Goal: Check status: Check status

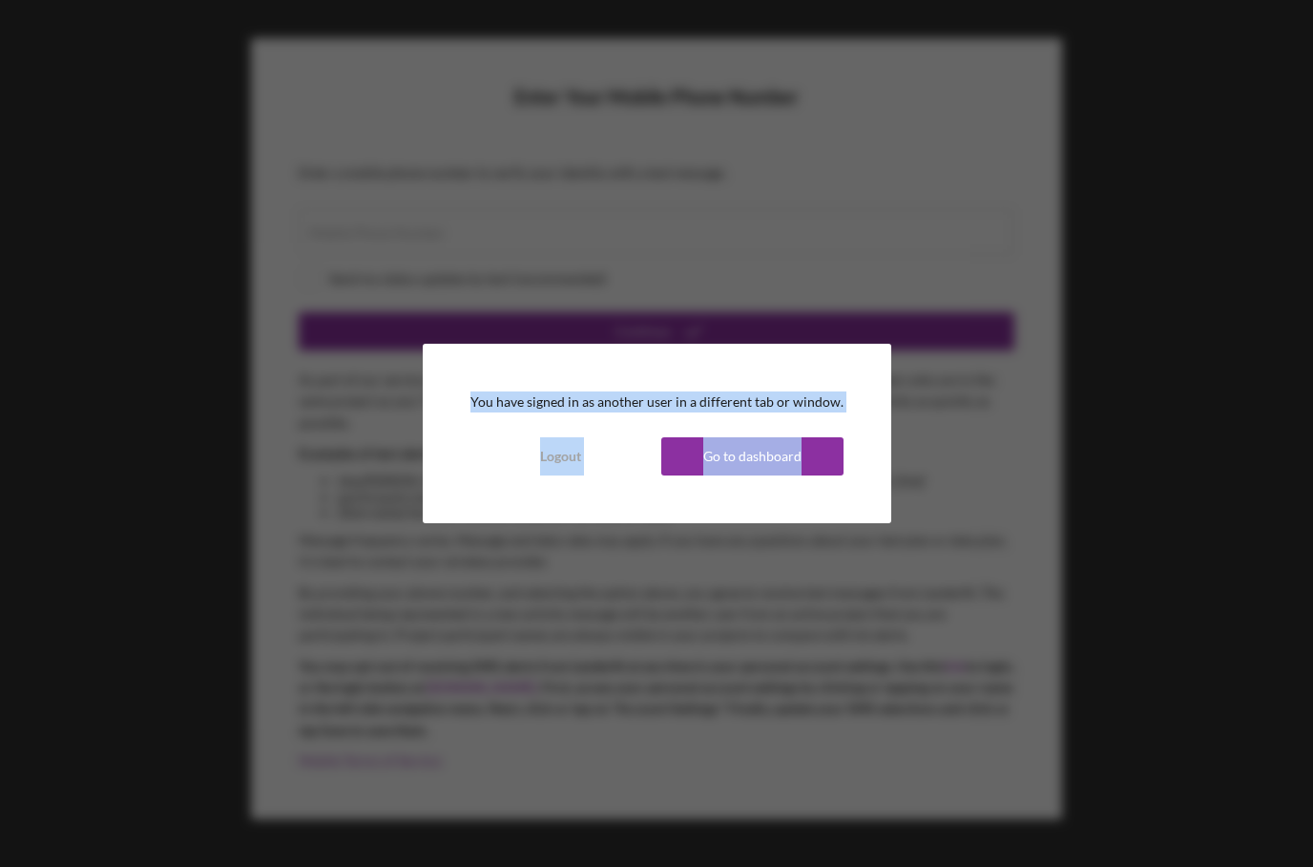
drag, startPoint x: 763, startPoint y: 464, endPoint x: 684, endPoint y: 340, distance: 146.7
click at [636, 366] on div "You have signed in as another user in a different tab or window. Logout Go to d…" at bounding box center [657, 433] width 469 height 178
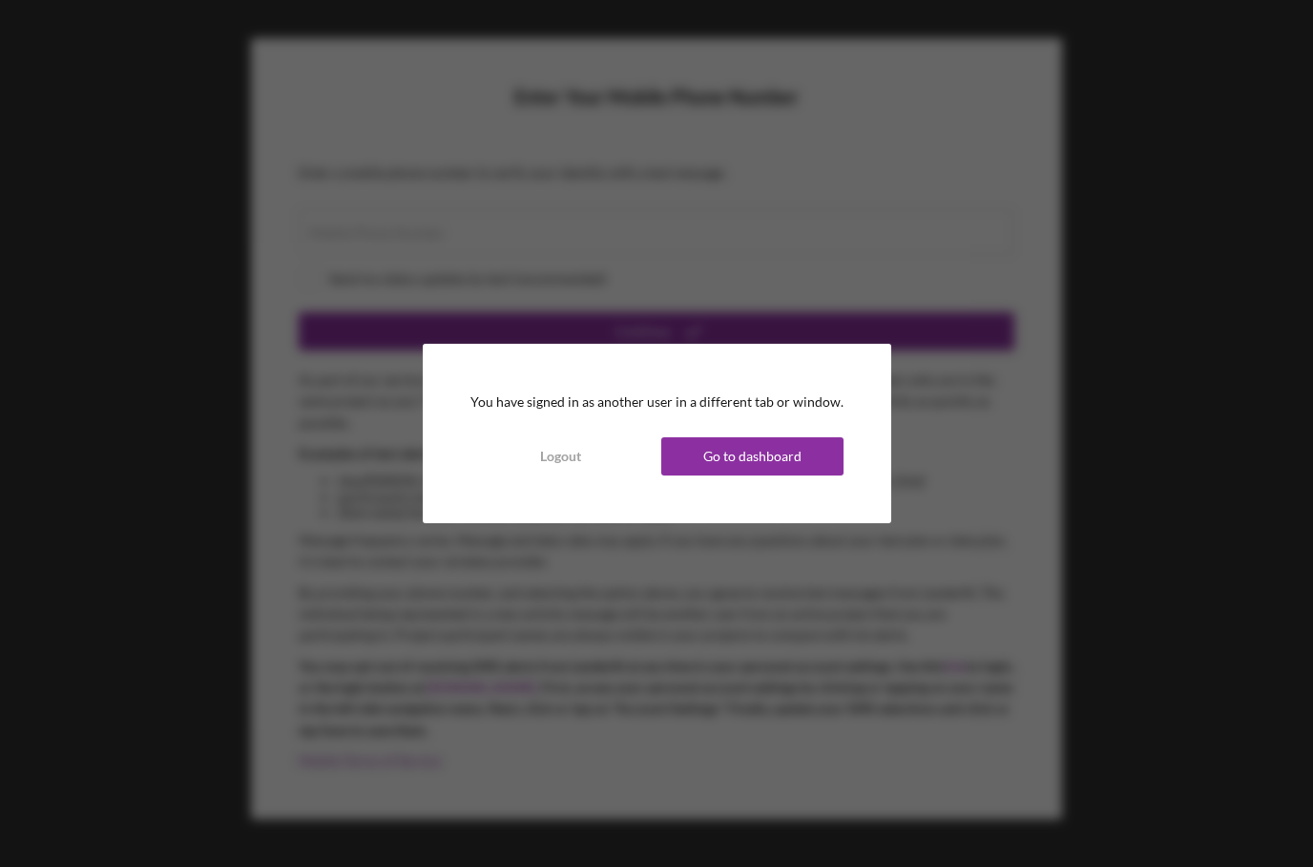
click at [806, 280] on div "You have signed in as another user in a different tab or window. Logout Go to d…" at bounding box center [656, 433] width 1313 height 867
click at [750, 448] on div "Go to dashboard" at bounding box center [752, 456] width 98 height 38
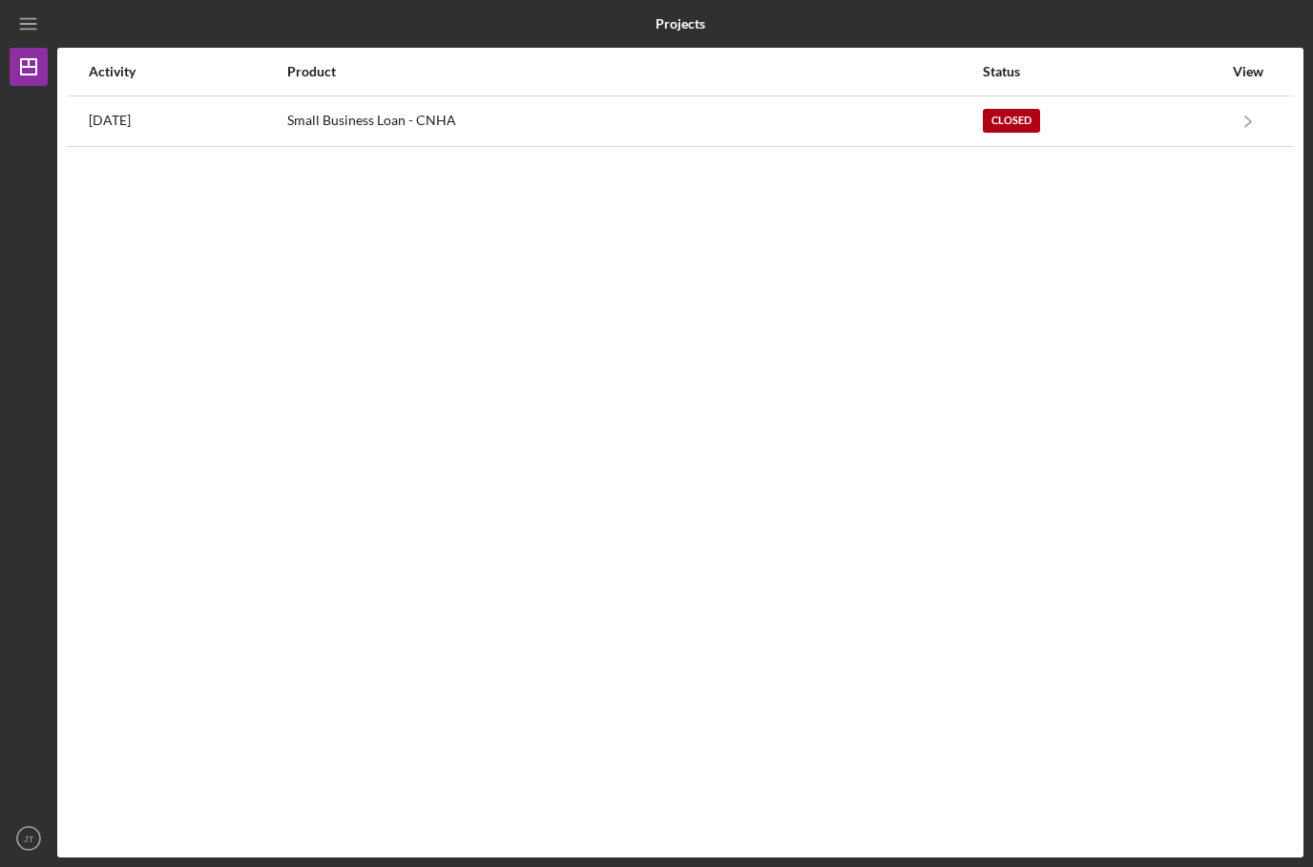
click at [861, 149] on div "Activity Product Status View [DATE] Small Business Loan - CNHA Closed Icon/Navi…" at bounding box center [680, 452] width 1246 height 809
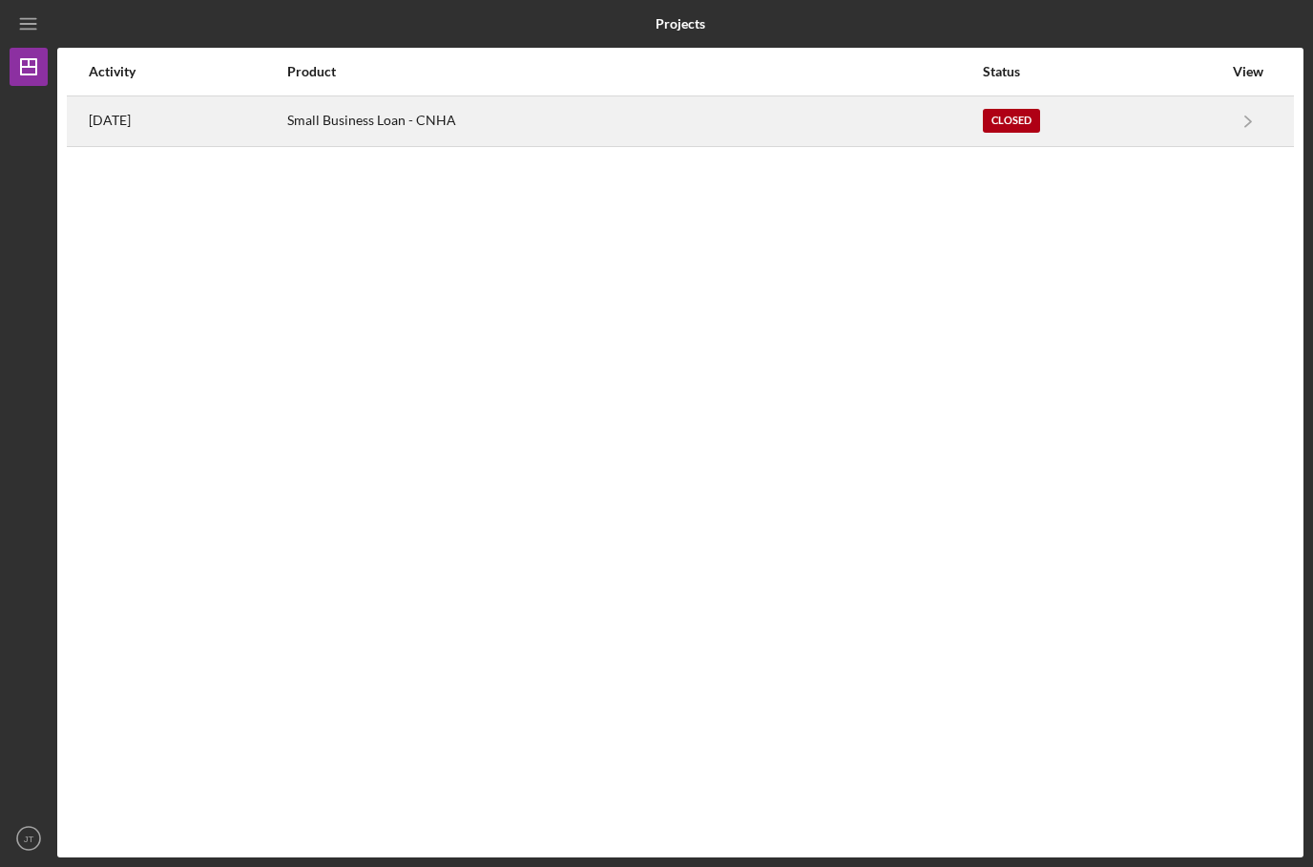
click at [851, 123] on div "Small Business Loan - CNHA" at bounding box center [634, 121] width 694 height 48
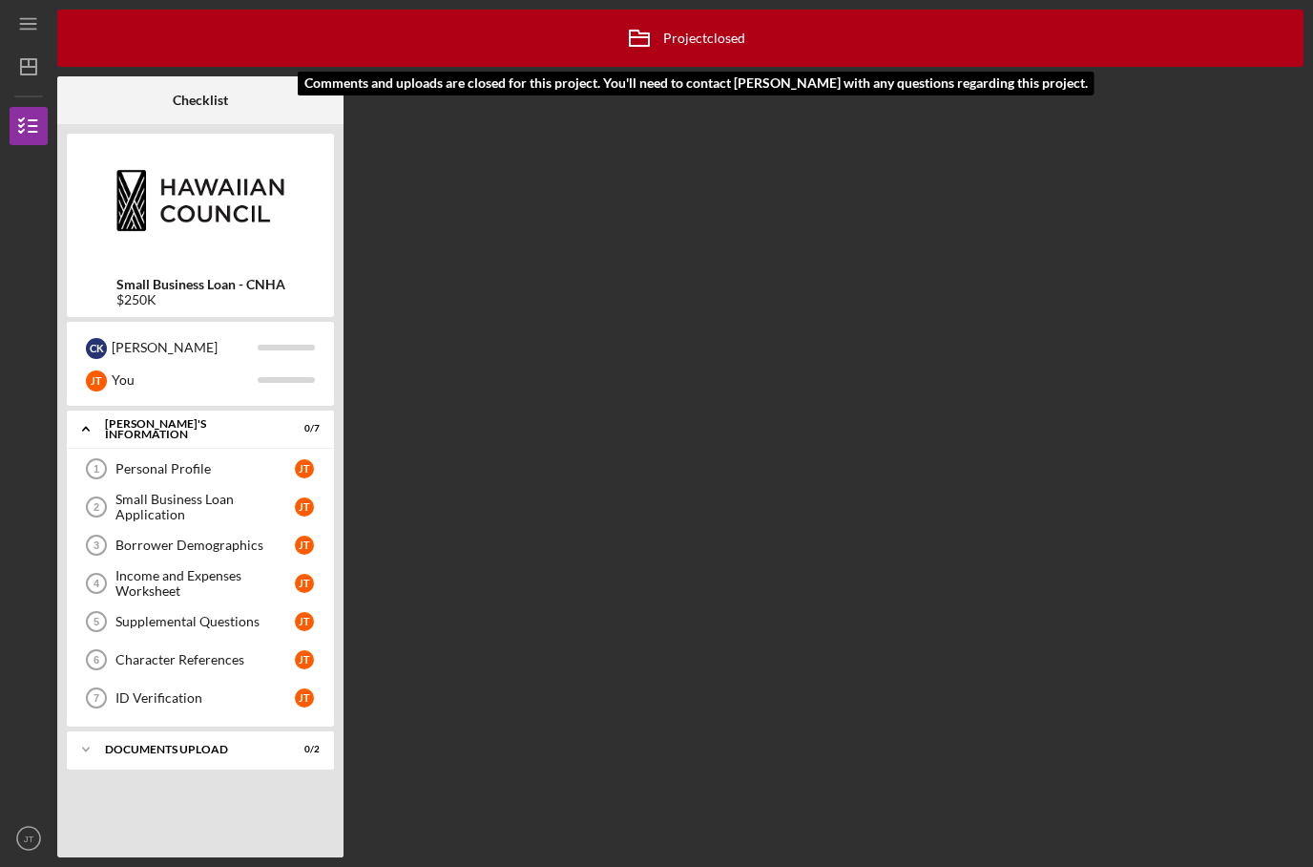
click at [658, 44] on icon "Icon/Archived" at bounding box center [640, 38] width 48 height 48
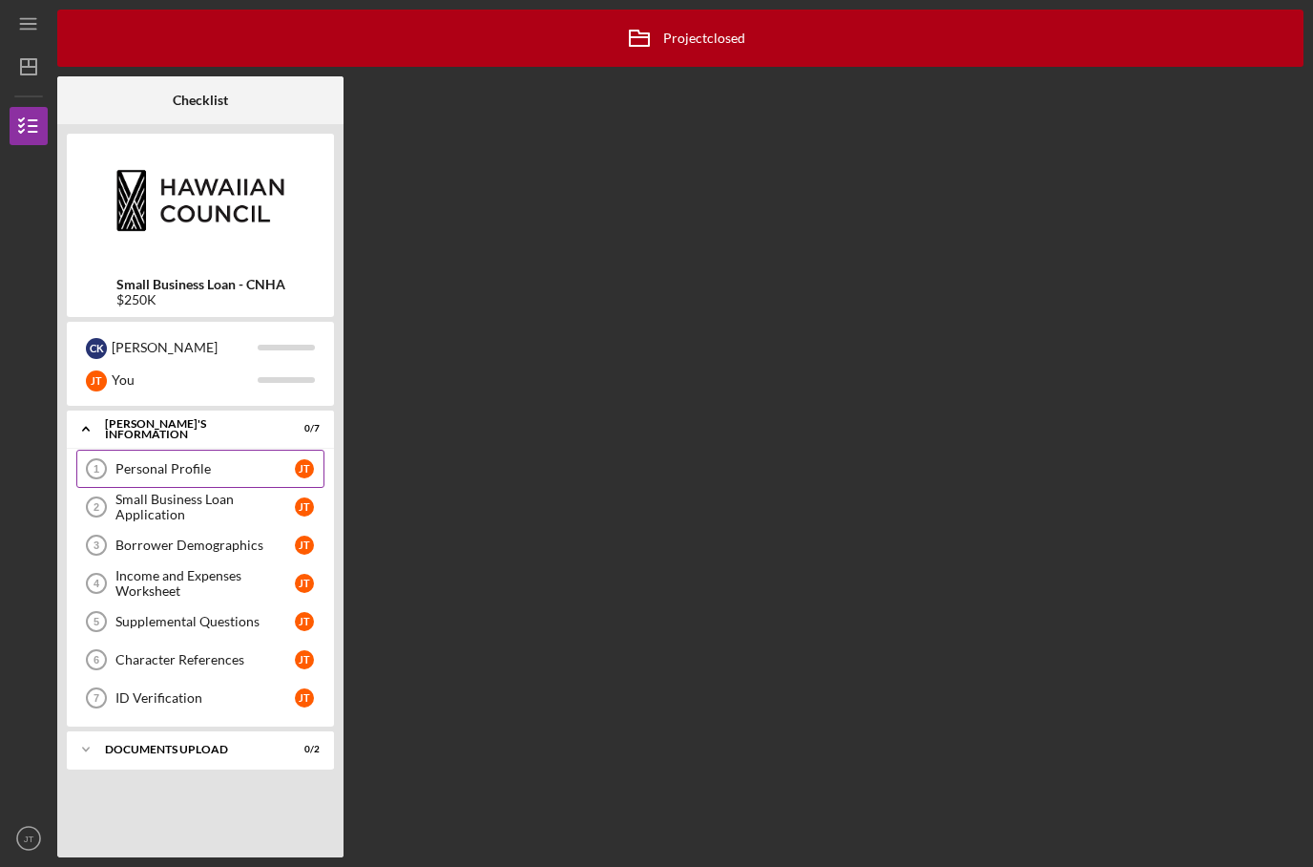
click at [195, 478] on link "Personal Profile 1 Personal Profile [PERSON_NAME]" at bounding box center [200, 468] width 248 height 38
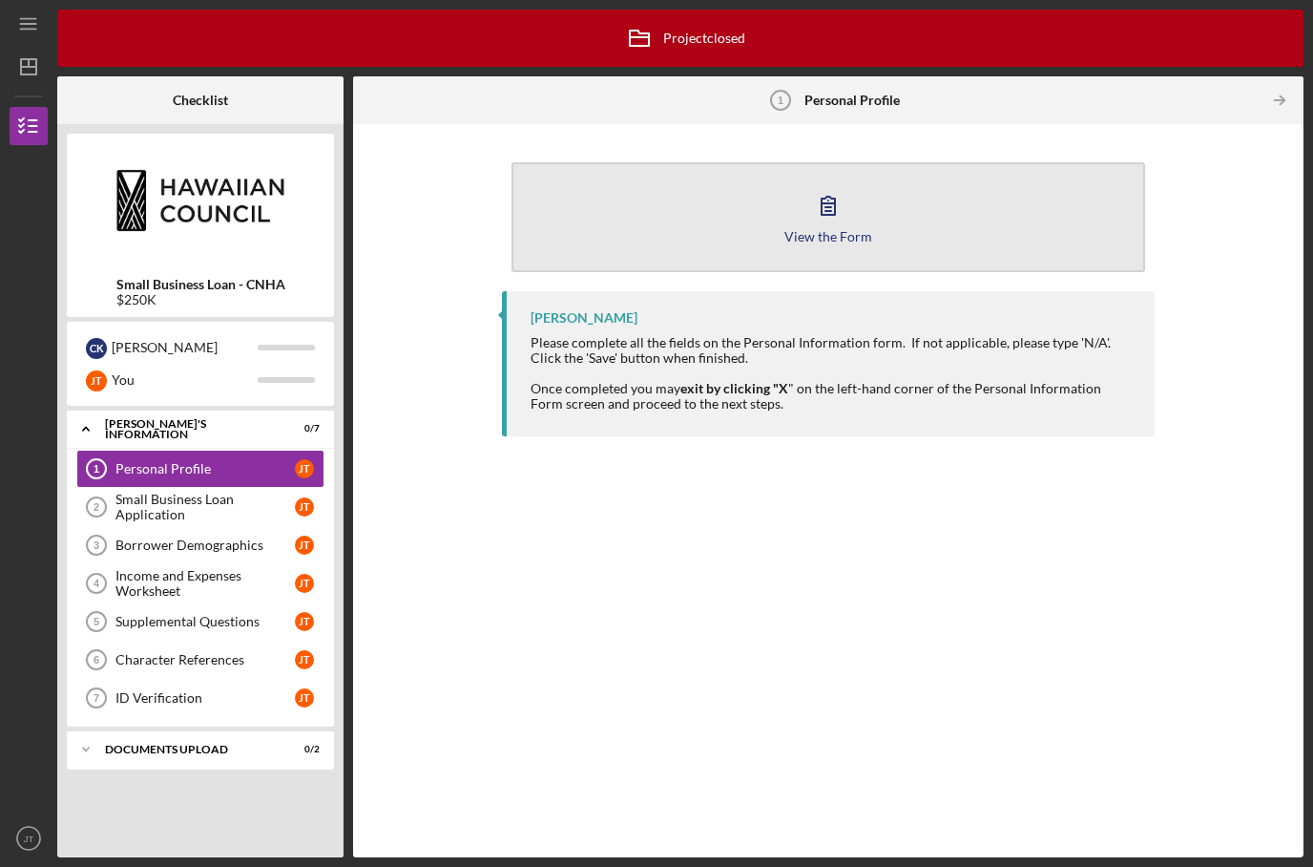
click at [801, 162] on button "View the Form Form" at bounding box center [828, 217] width 633 height 110
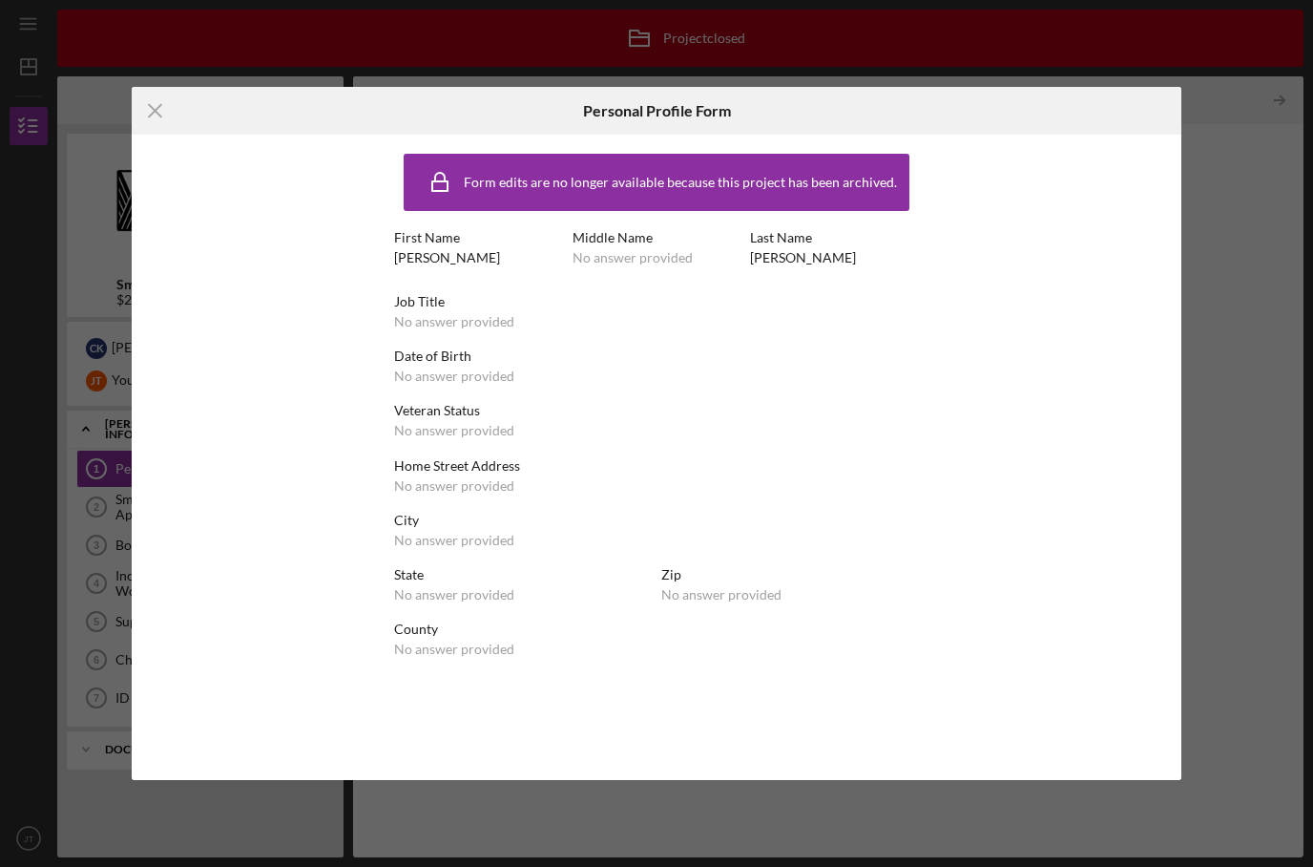
click at [632, 258] on div "No answer provided" at bounding box center [633, 257] width 120 height 15
click at [153, 110] on line at bounding box center [155, 110] width 12 height 12
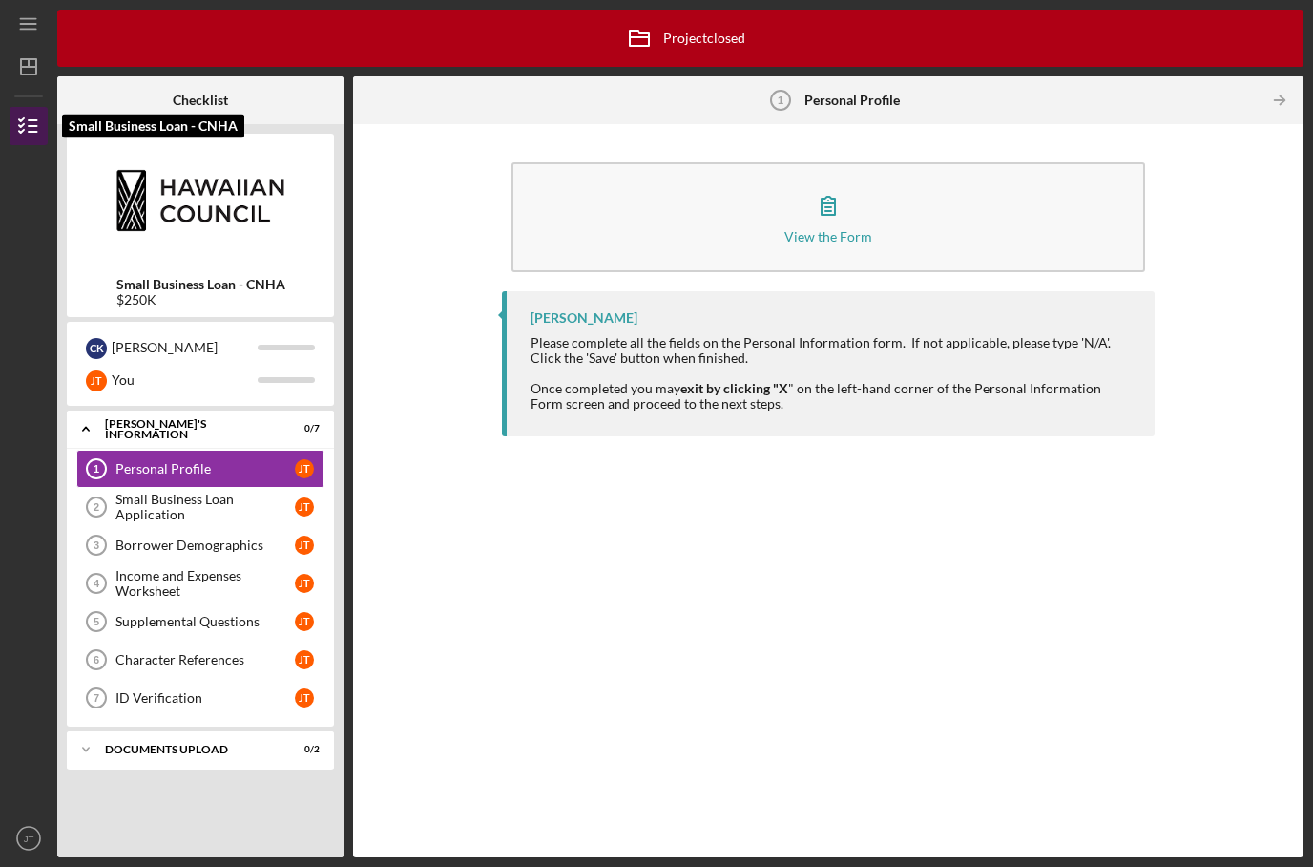
click at [28, 102] on icon "button" at bounding box center [29, 126] width 48 height 48
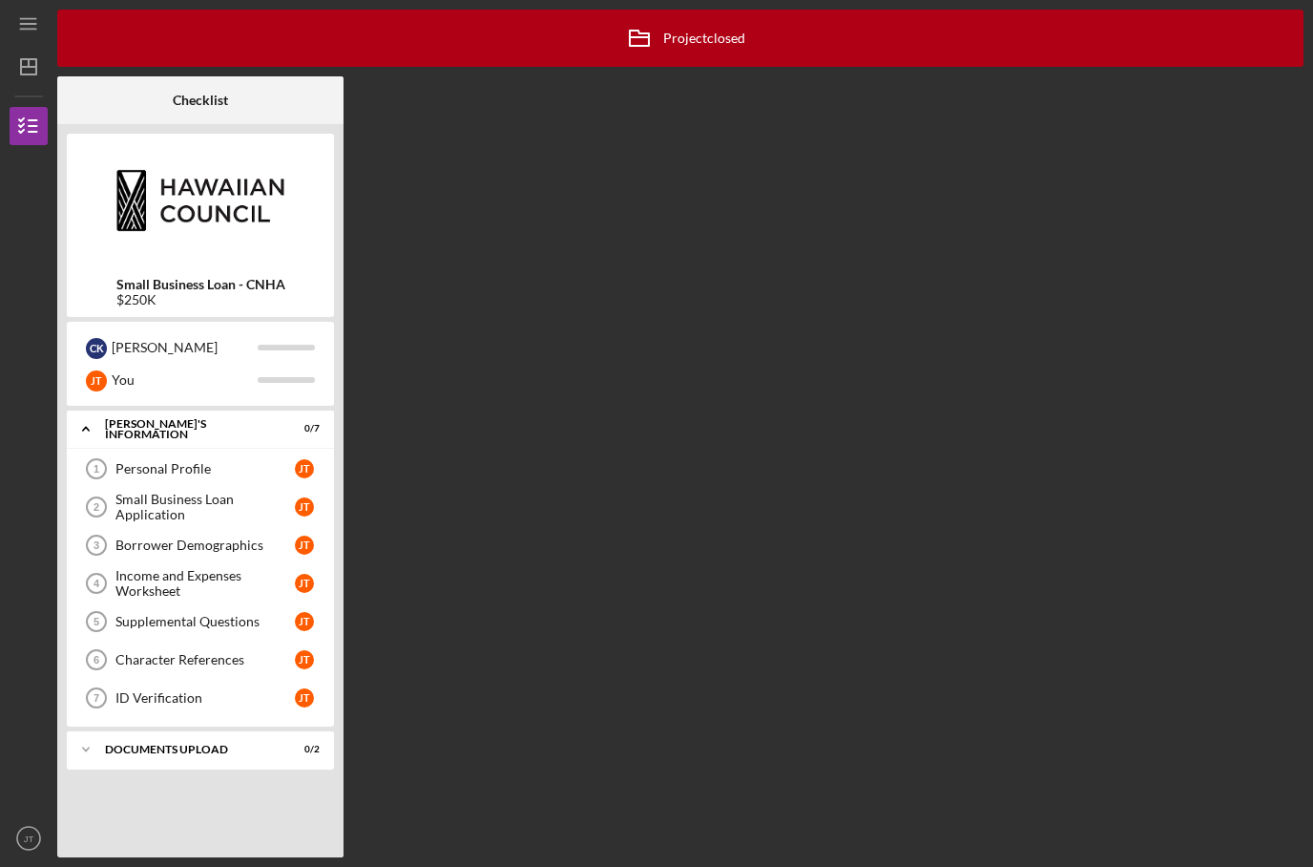
click at [236, 322] on div "[PERSON_NAME] [PERSON_NAME] You" at bounding box center [200, 364] width 267 height 84
click at [238, 331] on div "[PERSON_NAME]" at bounding box center [185, 347] width 146 height 32
click at [232, 331] on div "[PERSON_NAME]" at bounding box center [185, 347] width 146 height 32
